Goal: Task Accomplishment & Management: Complete application form

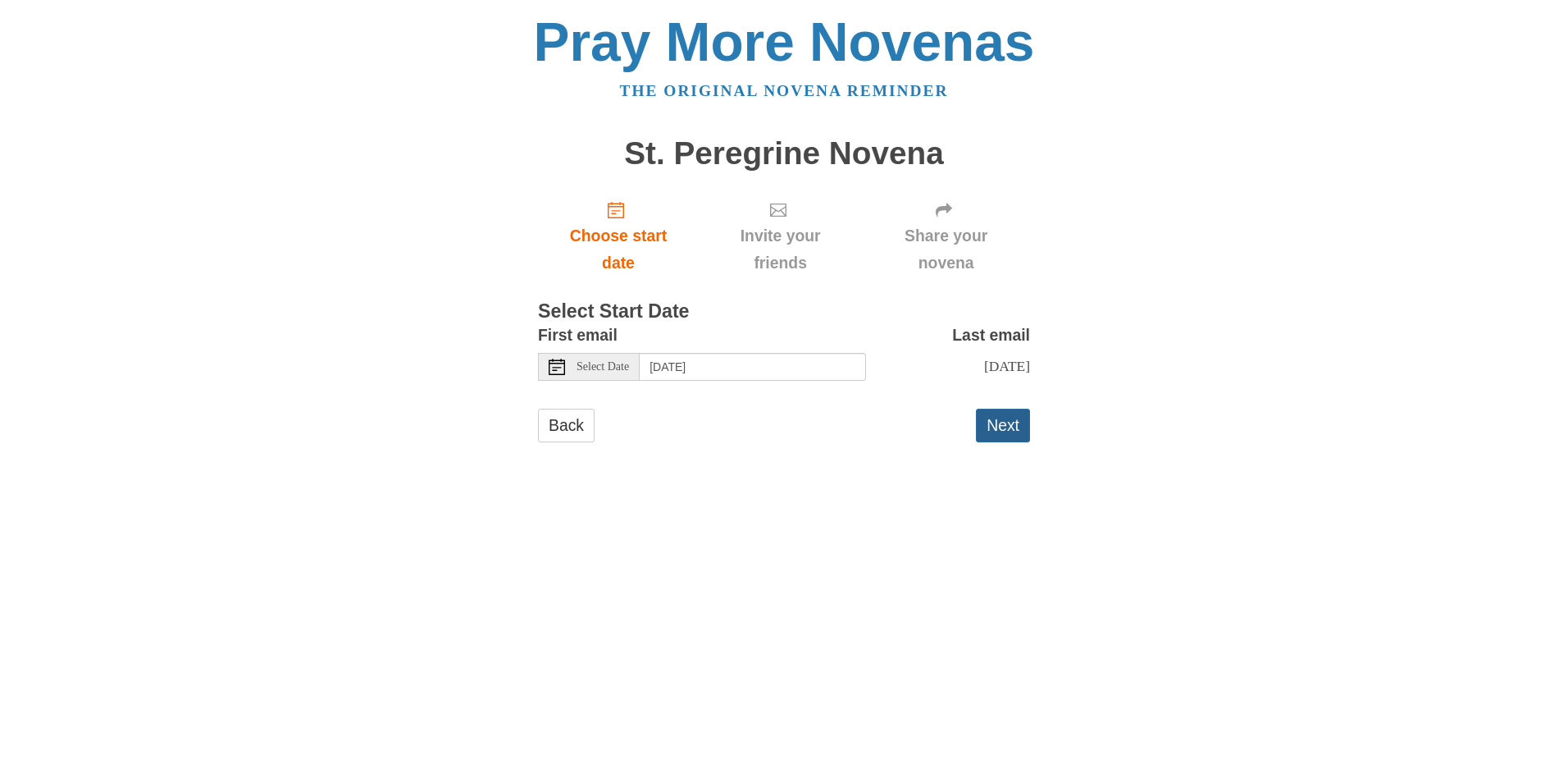
click at [998, 442] on button "Next" at bounding box center [1003, 425] width 54 height 33
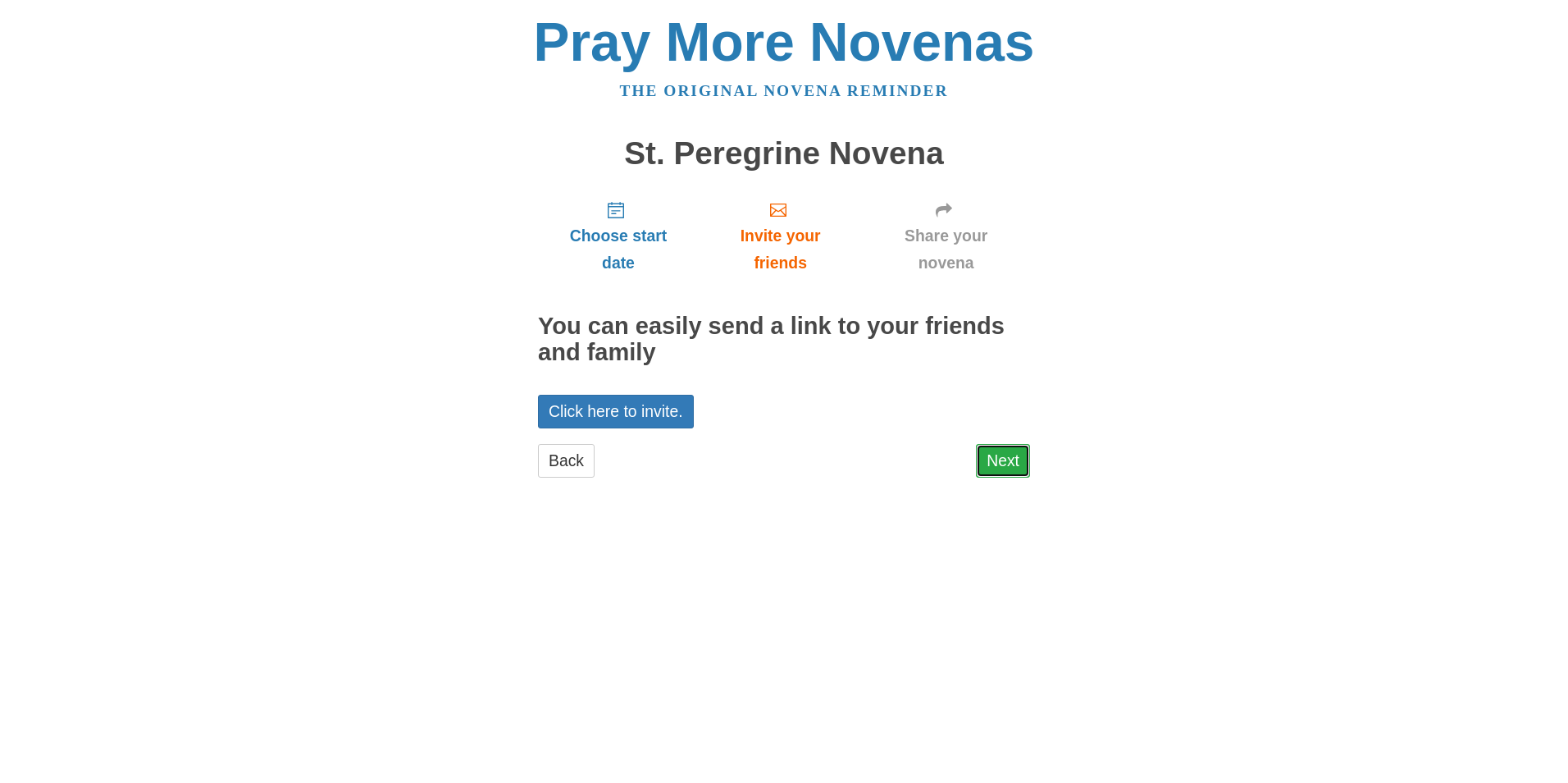
drag, startPoint x: 0, startPoint y: 0, endPoint x: 998, endPoint y: 448, distance: 1093.9
click at [998, 448] on link "Next" at bounding box center [1003, 460] width 54 height 33
